Goal: Transaction & Acquisition: Subscribe to service/newsletter

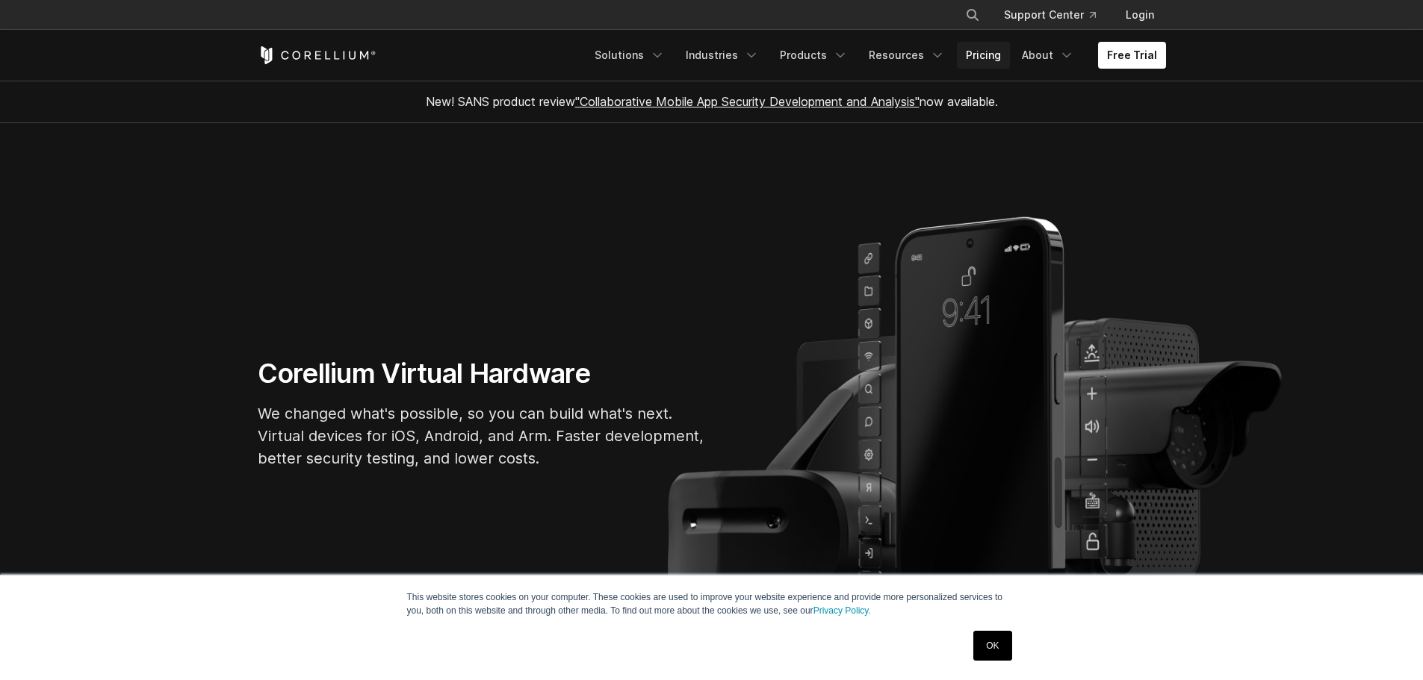
click at [993, 52] on link "Pricing" at bounding box center [983, 55] width 53 height 27
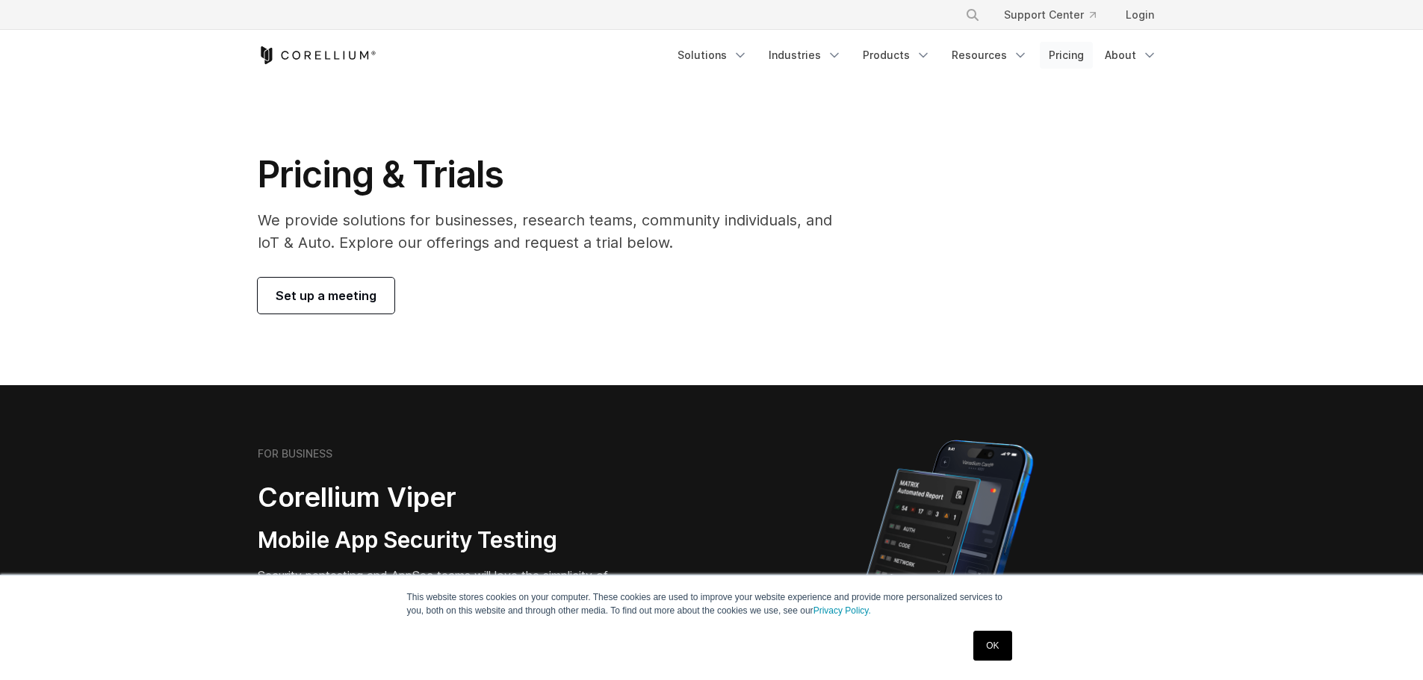
click at [1072, 61] on link "Pricing" at bounding box center [1066, 55] width 53 height 27
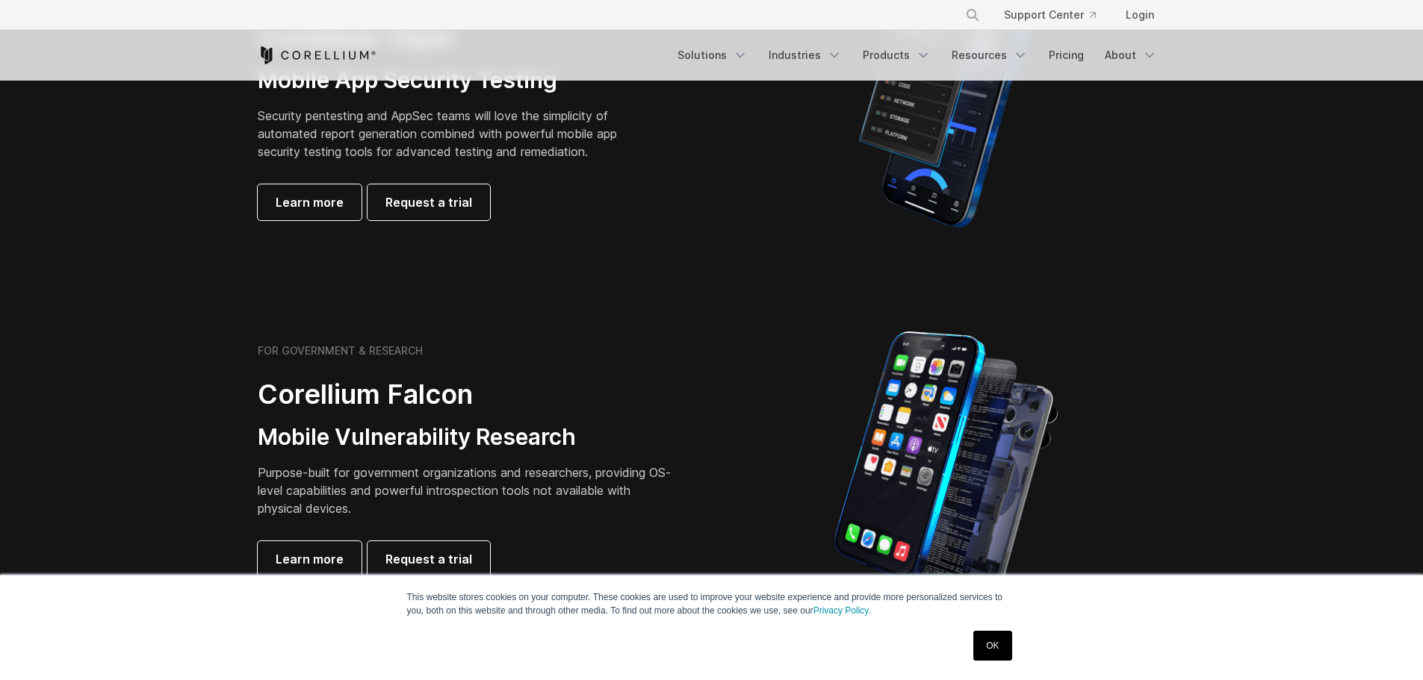
scroll to position [448, 0]
